Goal: Communication & Community: Answer question/provide support

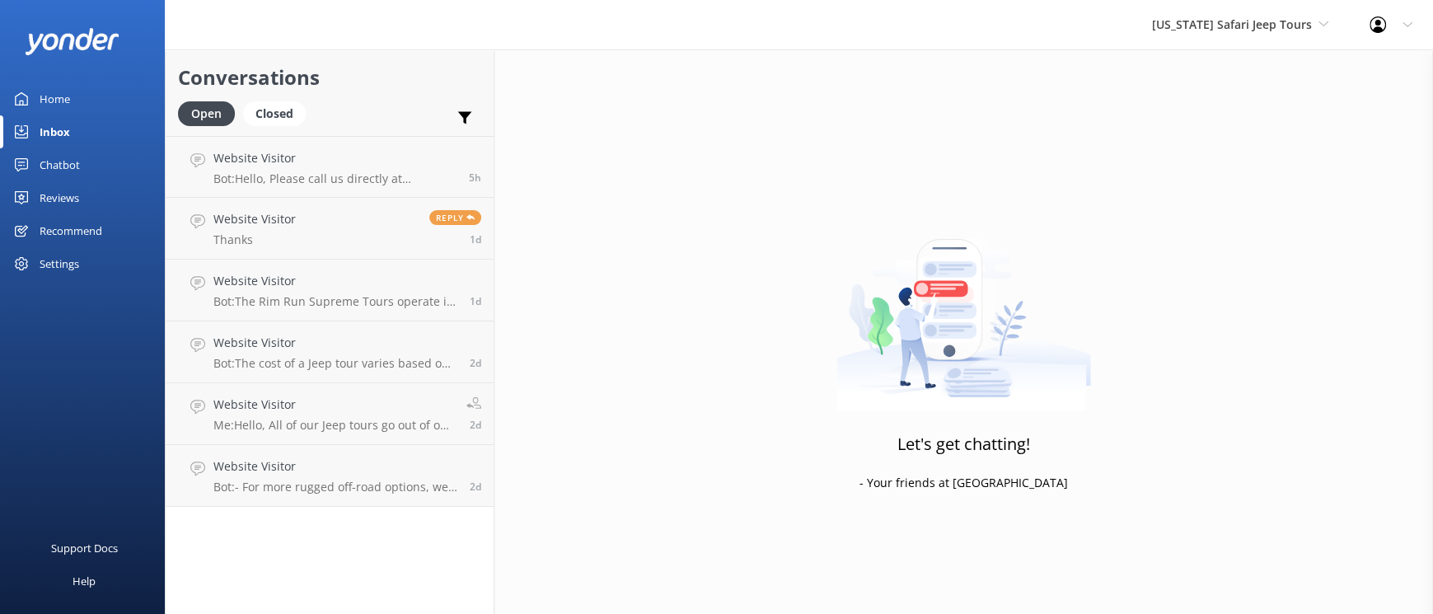
click at [91, 148] on link "Inbox" at bounding box center [82, 131] width 165 height 33
click at [383, 186] on p "Bot: Hello, Please call us directly at [PHONE_NUMBER] to confirm your reservati…" at bounding box center [334, 178] width 243 height 15
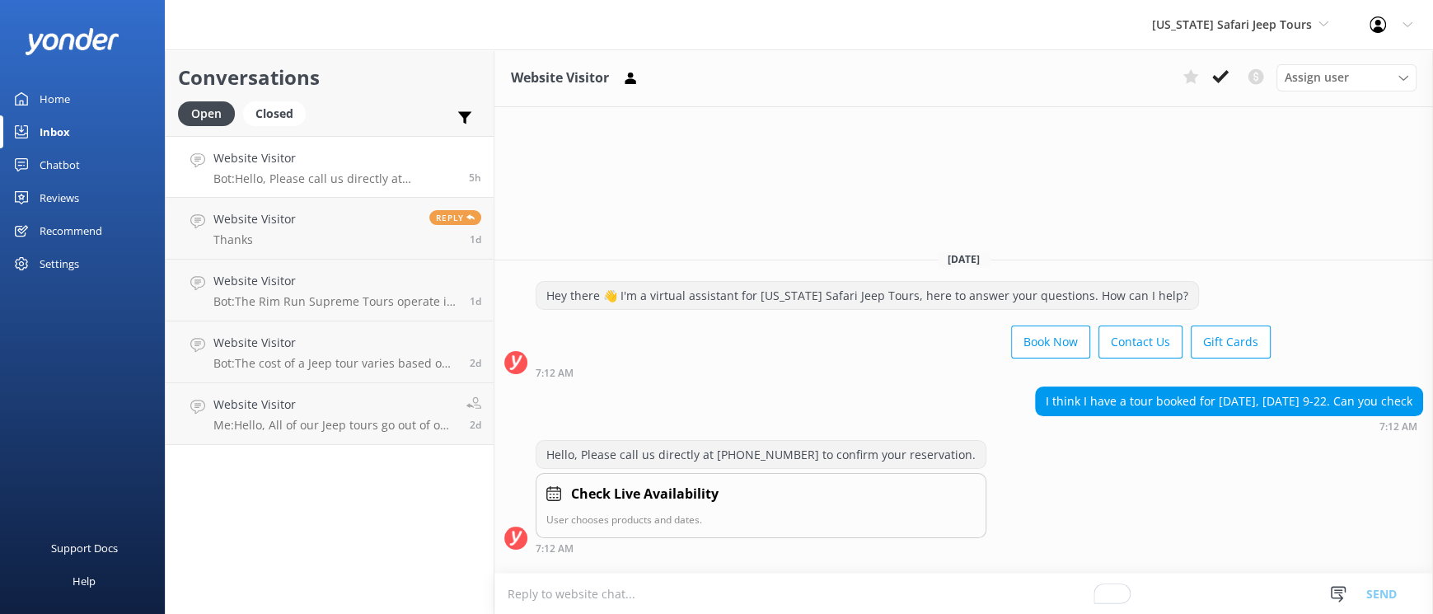
click at [70, 115] on div "Home" at bounding box center [55, 98] width 30 height 33
